Goal: Task Accomplishment & Management: Complete application form

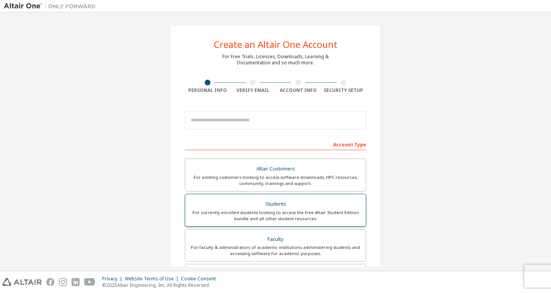
click at [293, 219] on div "For currently enrolled students looking to access the free Altair Student Editi…" at bounding box center [275, 215] width 171 height 12
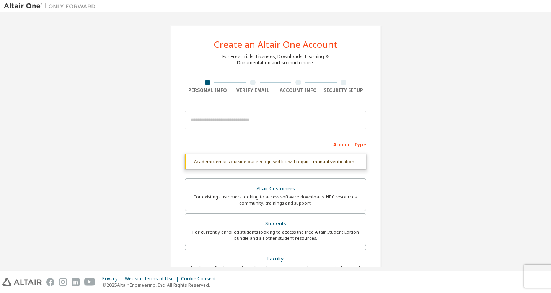
click at [230, 147] on div "Account Type" at bounding box center [275, 144] width 181 height 12
click at [229, 147] on div "Account Type" at bounding box center [275, 144] width 181 height 12
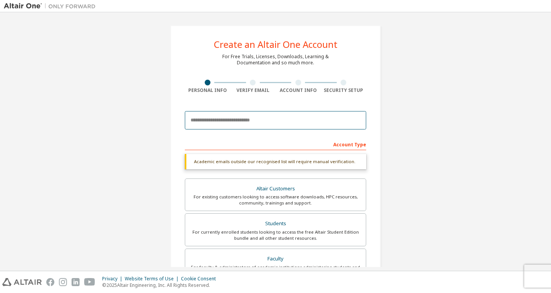
click at [224, 124] on input "email" at bounding box center [275, 120] width 181 height 18
type input "**********"
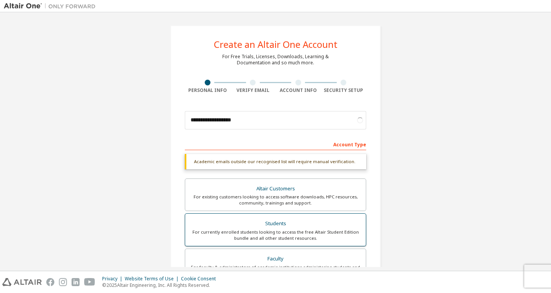
click at [255, 220] on div "Students" at bounding box center [275, 223] width 171 height 11
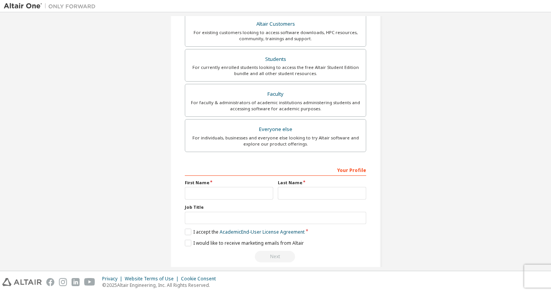
scroll to position [181, 0]
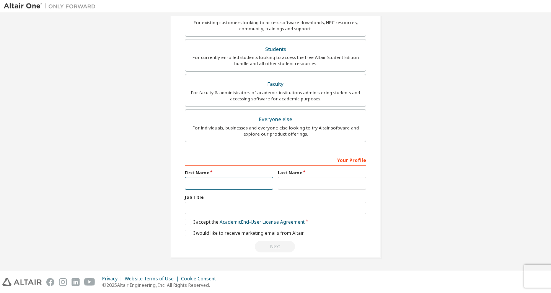
click at [251, 189] on input "text" at bounding box center [229, 183] width 88 height 13
type input "****"
click at [279, 184] on input "text" at bounding box center [322, 183] width 88 height 13
type input "******"
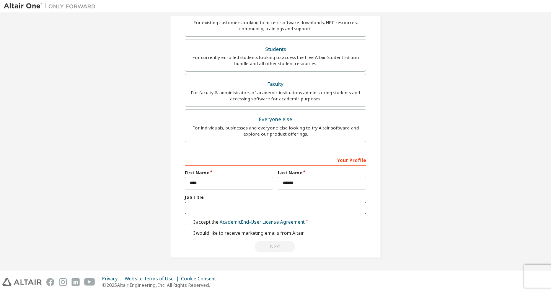
click at [279, 202] on input "text" at bounding box center [275, 208] width 181 height 13
type input "*******"
click at [186, 223] on label "I accept the Academic End-User License Agreement" at bounding box center [245, 222] width 120 height 7
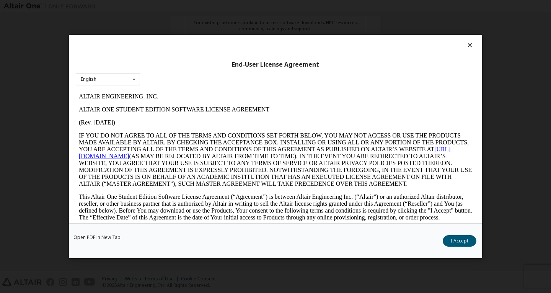
scroll to position [0, 0]
click at [467, 46] on icon at bounding box center [470, 45] width 8 height 7
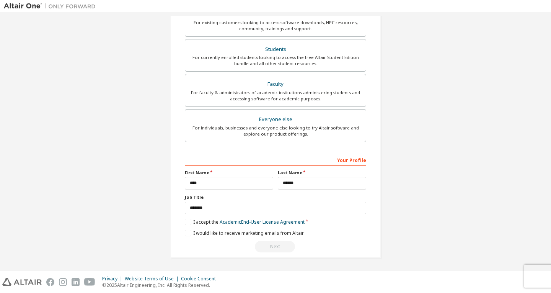
click at [183, 223] on div "**********" at bounding box center [275, 51] width 210 height 413
click at [185, 222] on label "I accept the Academic End-User License Agreement" at bounding box center [245, 222] width 120 height 7
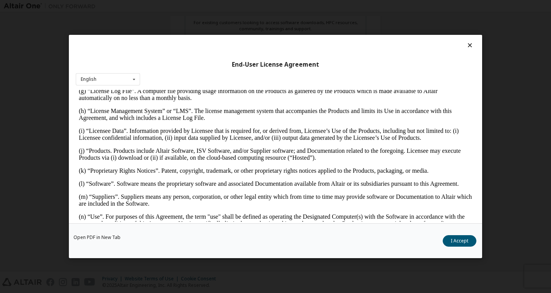
scroll to position [344, 0]
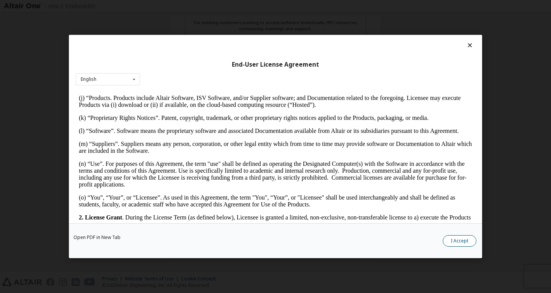
click at [456, 238] on button "I Accept" at bounding box center [460, 240] width 34 height 11
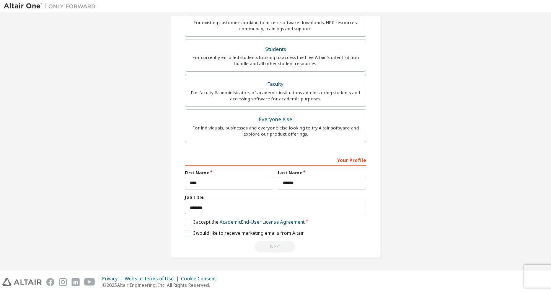
click at [185, 234] on label "I would like to receive marketing emails from Altair" at bounding box center [244, 233] width 119 height 7
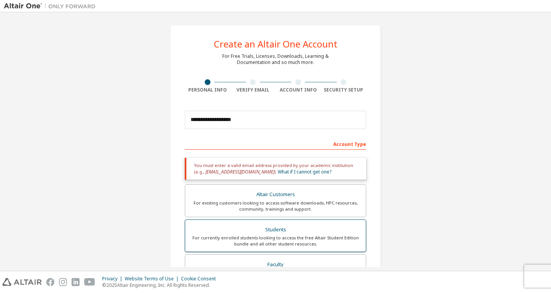
scroll to position [0, 0]
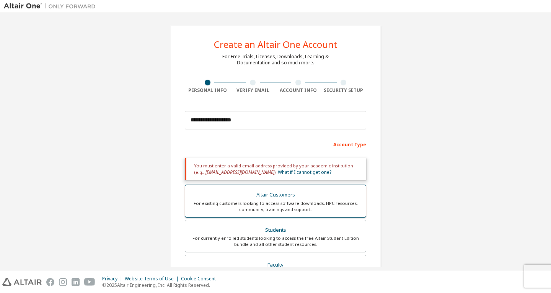
click at [237, 206] on div "For existing customers looking to access software downloads, HPC resources, com…" at bounding box center [275, 206] width 171 height 12
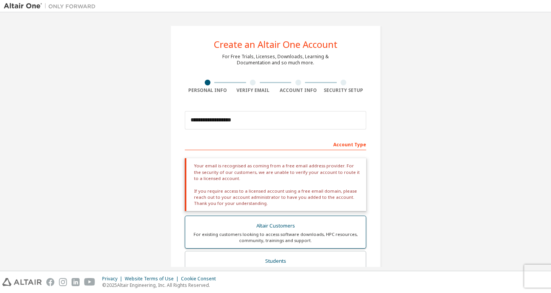
click at [259, 222] on div "Altair Customers" at bounding box center [275, 225] width 171 height 11
click at [268, 235] on div "For existing customers looking to access software downloads, HPC resources, com…" at bounding box center [275, 237] width 171 height 12
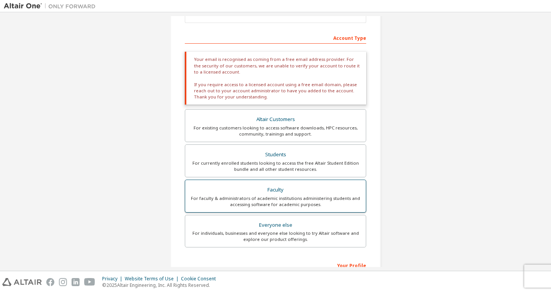
scroll to position [115, 0]
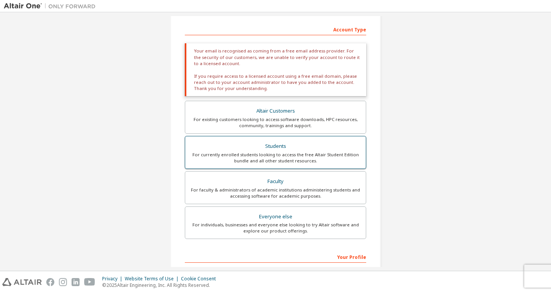
click at [291, 150] on div "Students" at bounding box center [275, 146] width 171 height 11
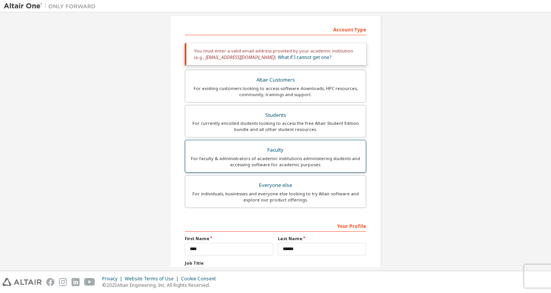
click at [284, 153] on div "Faculty" at bounding box center [275, 150] width 171 height 11
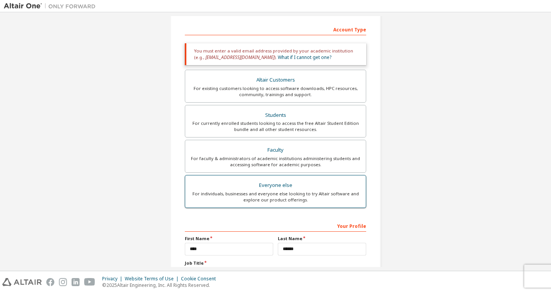
click at [282, 179] on label "Everyone else For individuals, businesses and everyone else looking to try Alta…" at bounding box center [275, 191] width 181 height 33
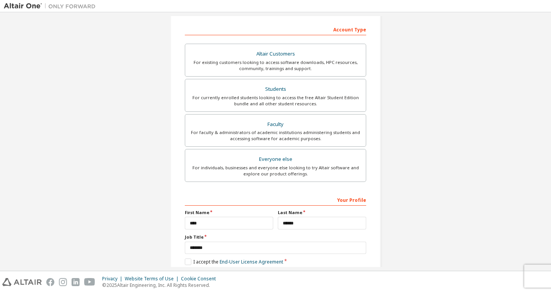
scroll to position [155, 0]
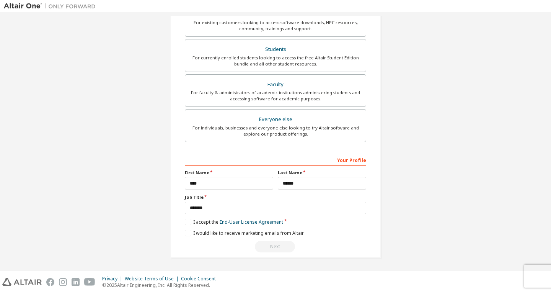
click at [425, 158] on div "**********" at bounding box center [275, 63] width 543 height 405
click at [275, 246] on div "Next" at bounding box center [275, 246] width 181 height 11
click at [187, 208] on input "*******" at bounding box center [275, 208] width 181 height 13
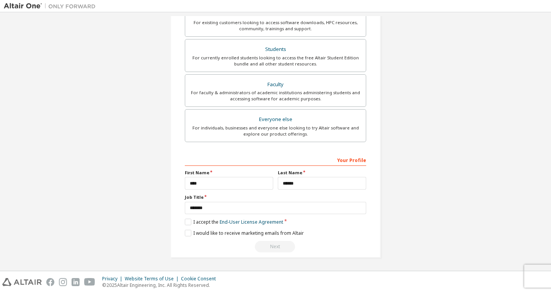
click at [382, 176] on div "**********" at bounding box center [275, 63] width 229 height 405
click at [279, 245] on div "Next" at bounding box center [275, 246] width 181 height 11
click at [187, 222] on label "I accept the End-User License Agreement" at bounding box center [234, 222] width 98 height 7
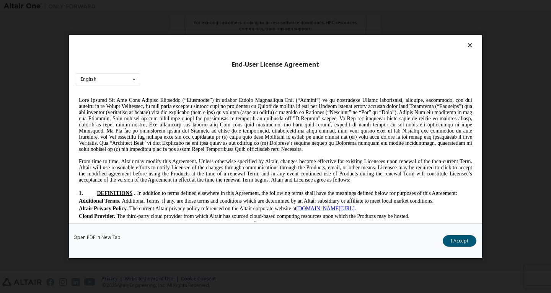
scroll to position [153, 0]
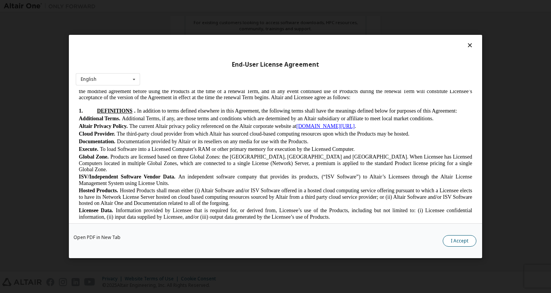
click at [457, 243] on button "I Accept" at bounding box center [460, 240] width 34 height 11
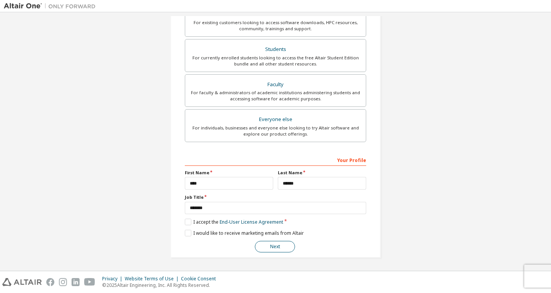
click at [283, 249] on button "Next" at bounding box center [275, 246] width 40 height 11
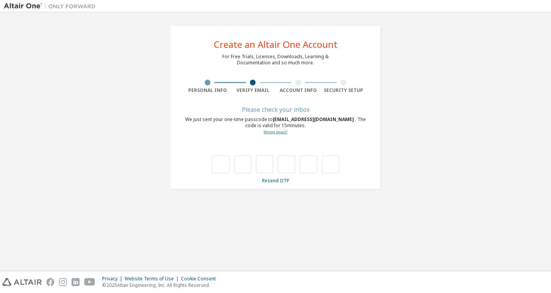
scroll to position [0, 0]
type input "*"
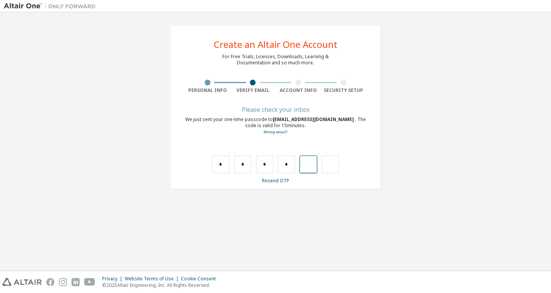
type input "*"
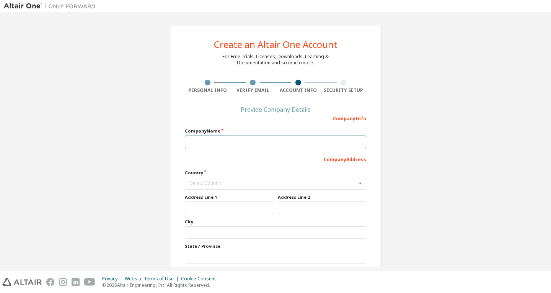
click at [231, 148] on input "text" at bounding box center [275, 141] width 181 height 13
click at [446, 154] on div "Create an Altair One Account For Free Trials, Licenses, Downloads, Learning & D…" at bounding box center [275, 170] width 543 height 308
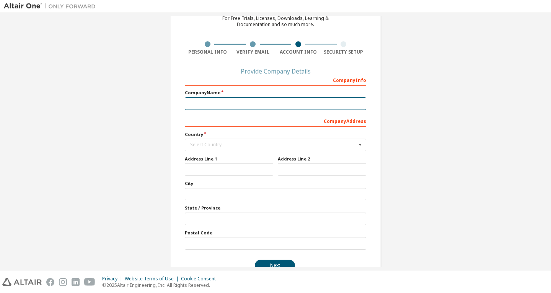
click at [289, 108] on input "text" at bounding box center [275, 103] width 181 height 13
type input "**********"
click at [270, 142] on input "text" at bounding box center [276, 145] width 181 height 12
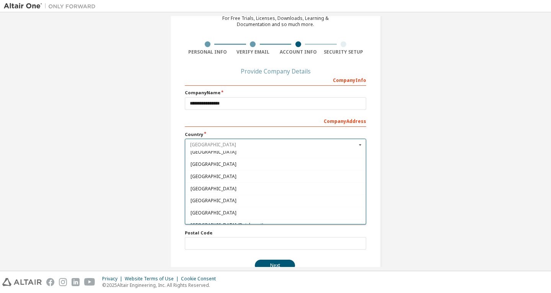
scroll to position [2526, 0]
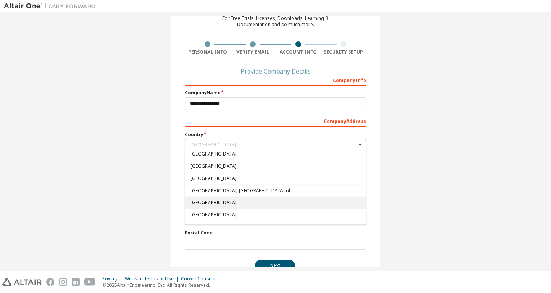
click at [218, 204] on span "[GEOGRAPHIC_DATA]" at bounding box center [276, 202] width 170 height 5
type input "***"
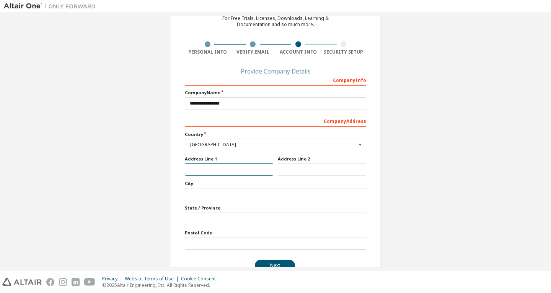
click at [221, 169] on input "text" at bounding box center [229, 169] width 88 height 13
click at [308, 171] on input "text" at bounding box center [322, 169] width 88 height 13
click at [269, 172] on input "text" at bounding box center [229, 169] width 88 height 13
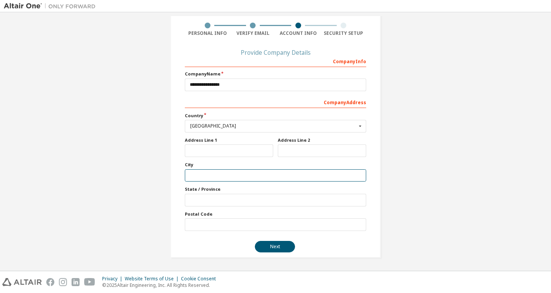
click at [308, 177] on input "text" at bounding box center [275, 175] width 181 height 13
click at [372, 148] on div "**********" at bounding box center [275, 112] width 210 height 289
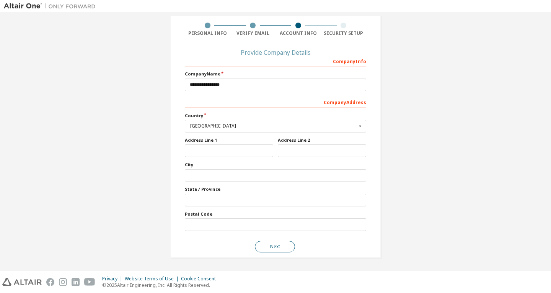
click at [277, 246] on button "Next" at bounding box center [275, 246] width 40 height 11
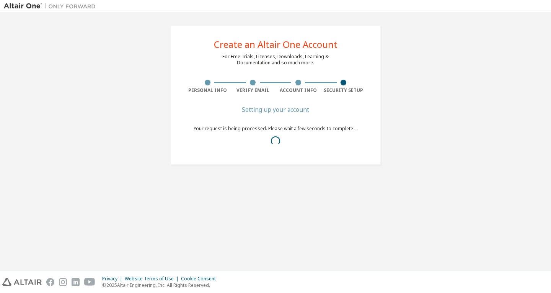
scroll to position [0, 0]
